Goal: Navigation & Orientation: Find specific page/section

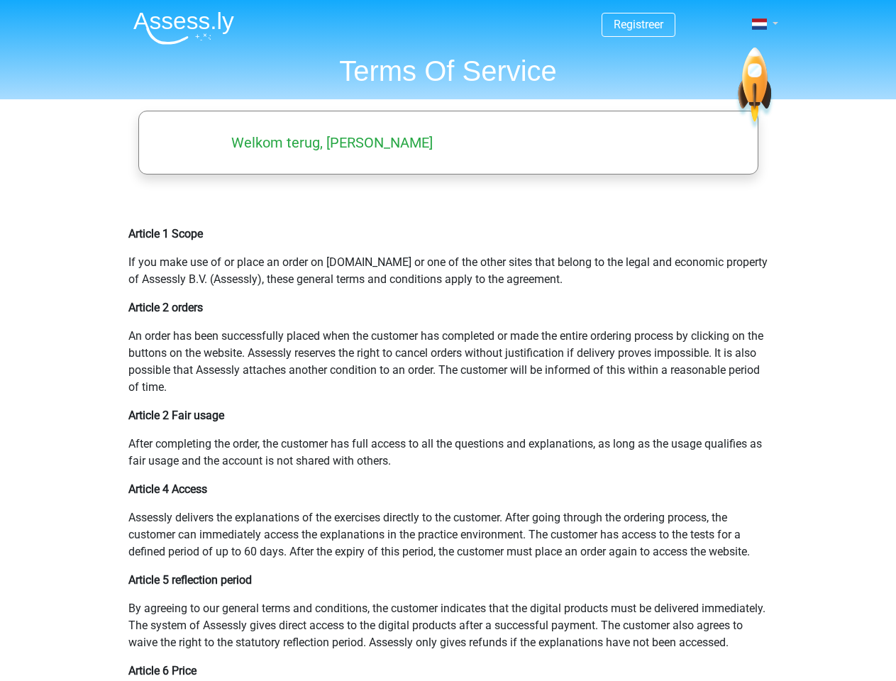
click at [760, 24] on span at bounding box center [759, 23] width 15 height 11
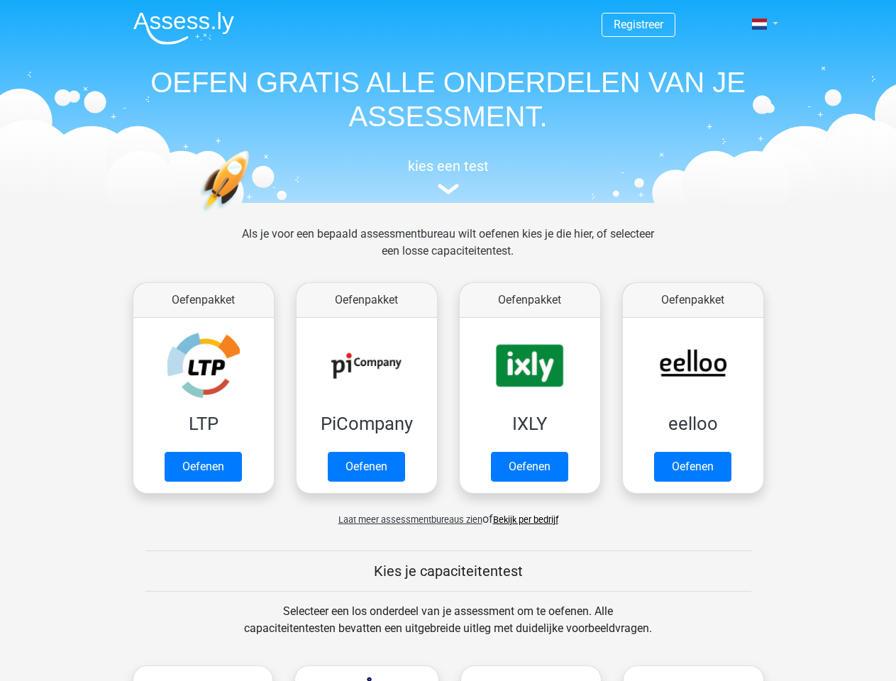
click at [760, 24] on span at bounding box center [759, 23] width 15 height 11
click at [406, 519] on span "Laat meer assessmentbureaus zien" at bounding box center [410, 519] width 144 height 11
